Goal: Transaction & Acquisition: Book appointment/travel/reservation

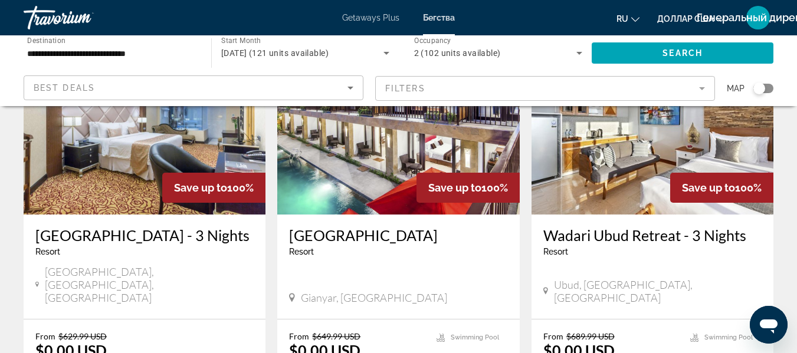
scroll to position [125, 0]
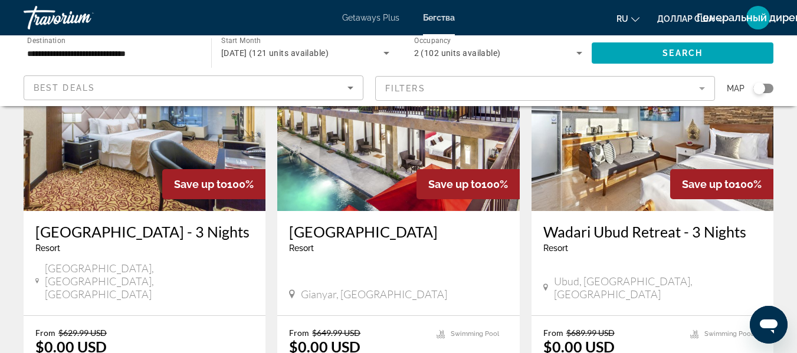
click at [114, 234] on h3 "[GEOGRAPHIC_DATA] - 3 Nights" at bounding box center [144, 232] width 218 height 18
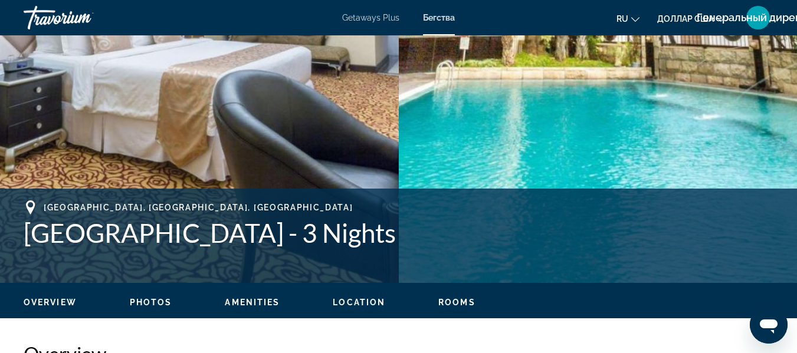
scroll to position [300, 0]
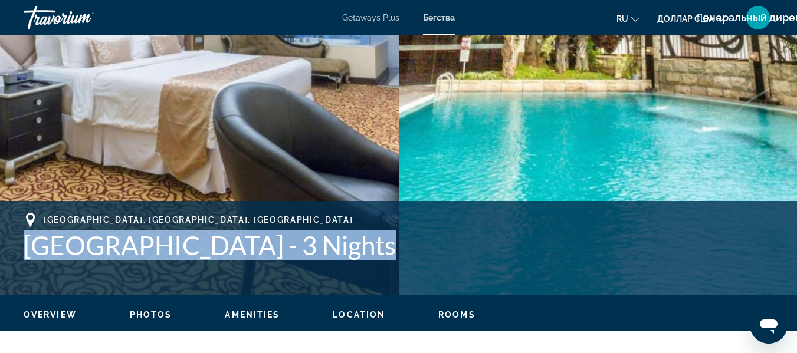
drag, startPoint x: 24, startPoint y: 247, endPoint x: 387, endPoint y: 254, distance: 363.3
click at [387, 254] on h1 "[GEOGRAPHIC_DATA] - 3 Nights" at bounding box center [398, 245] width 749 height 31
copy h1 "[GEOGRAPHIC_DATA]"
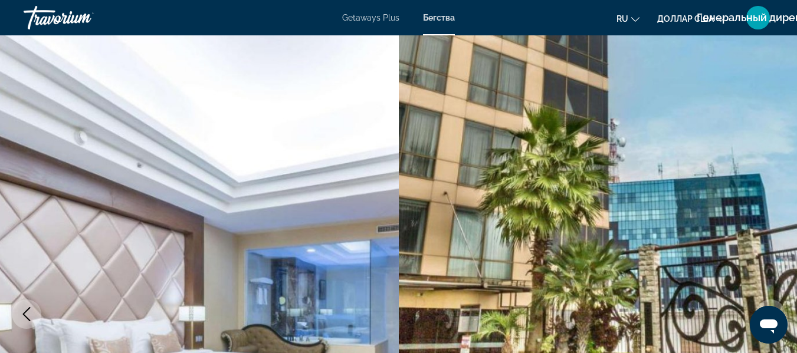
scroll to position [0, 0]
